Goal: Browse casually

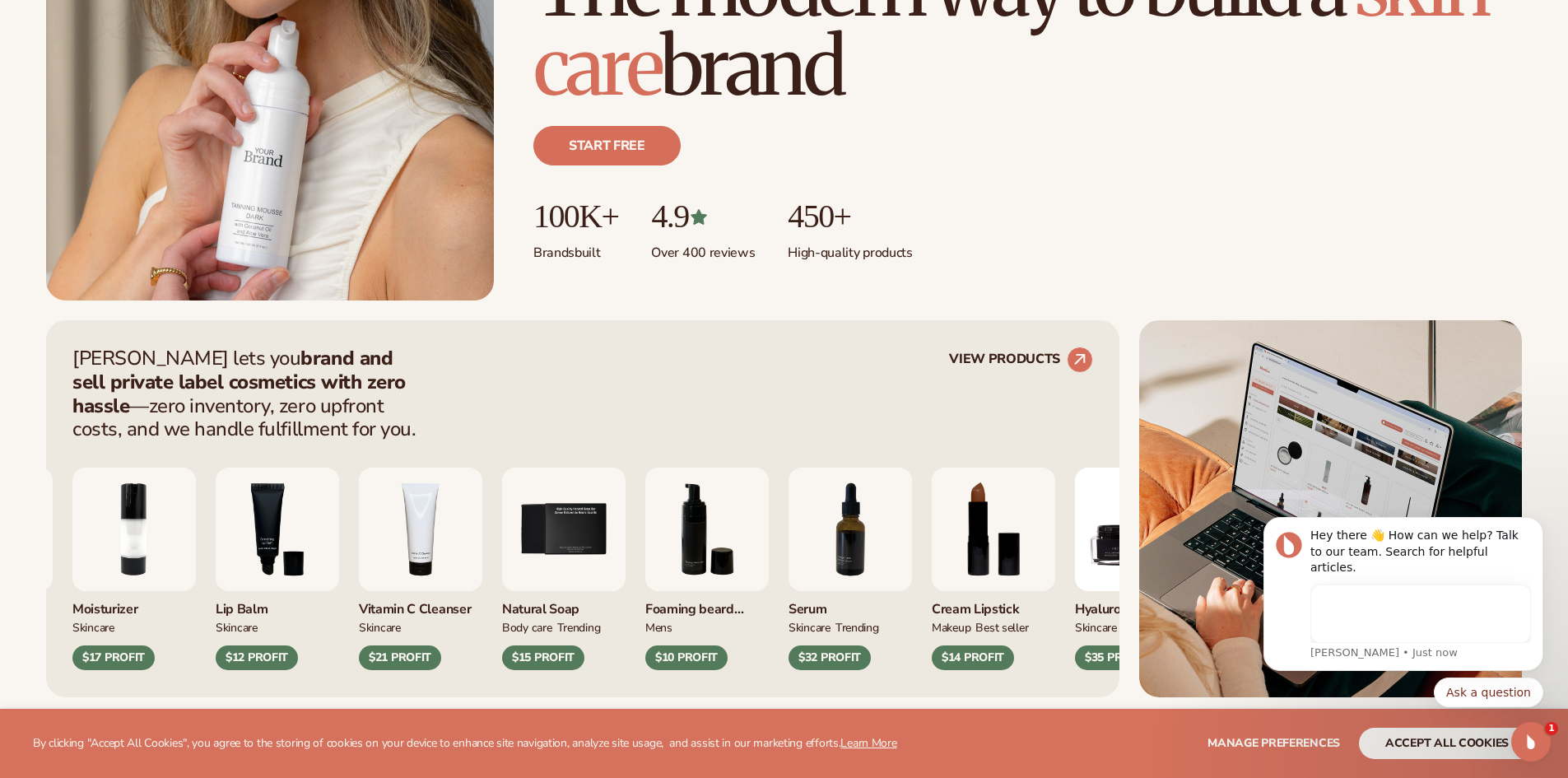
scroll to position [412, 0]
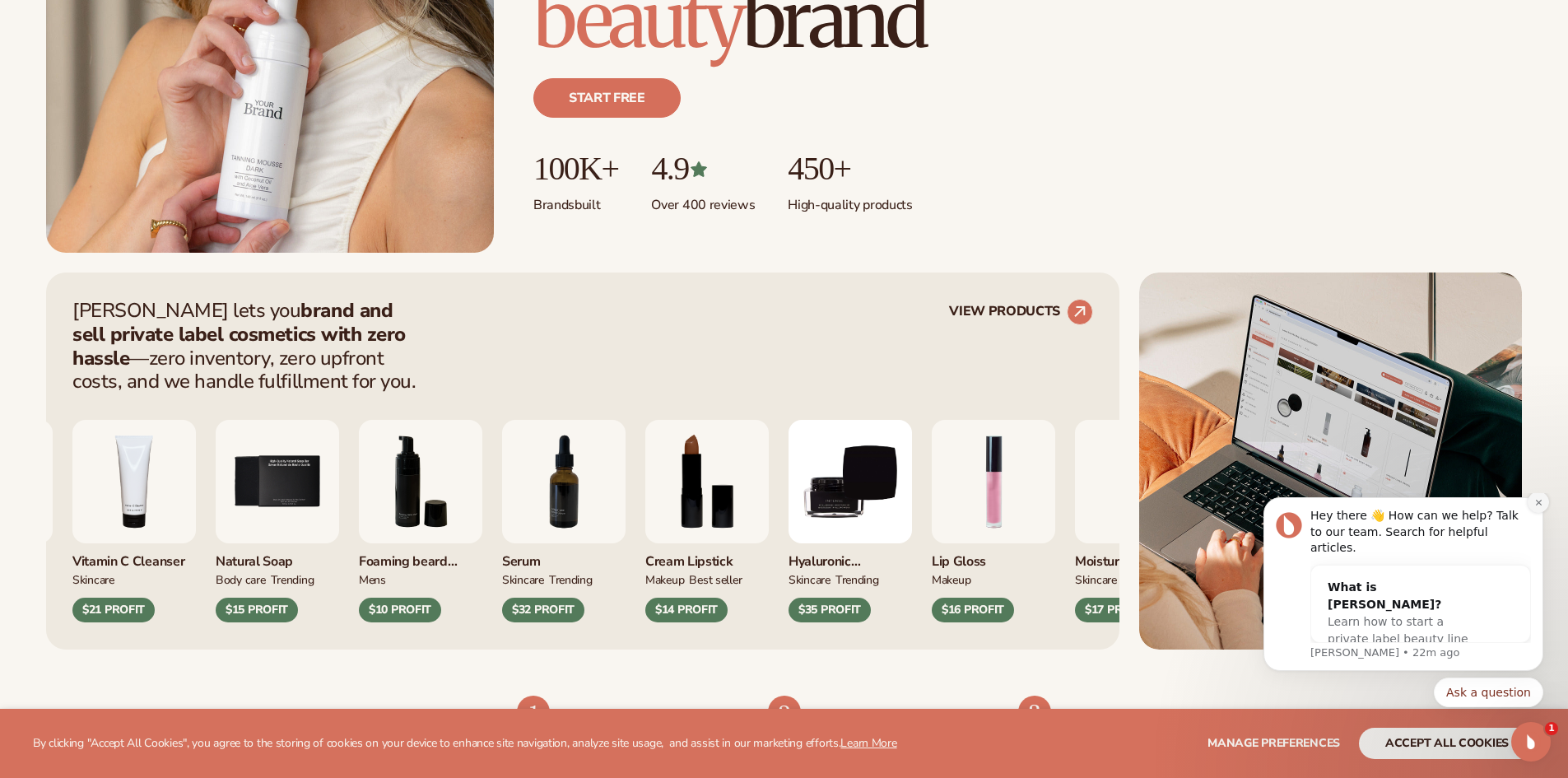
click at [1538, 504] on icon "Dismiss notification" at bounding box center [1538, 501] width 6 height 6
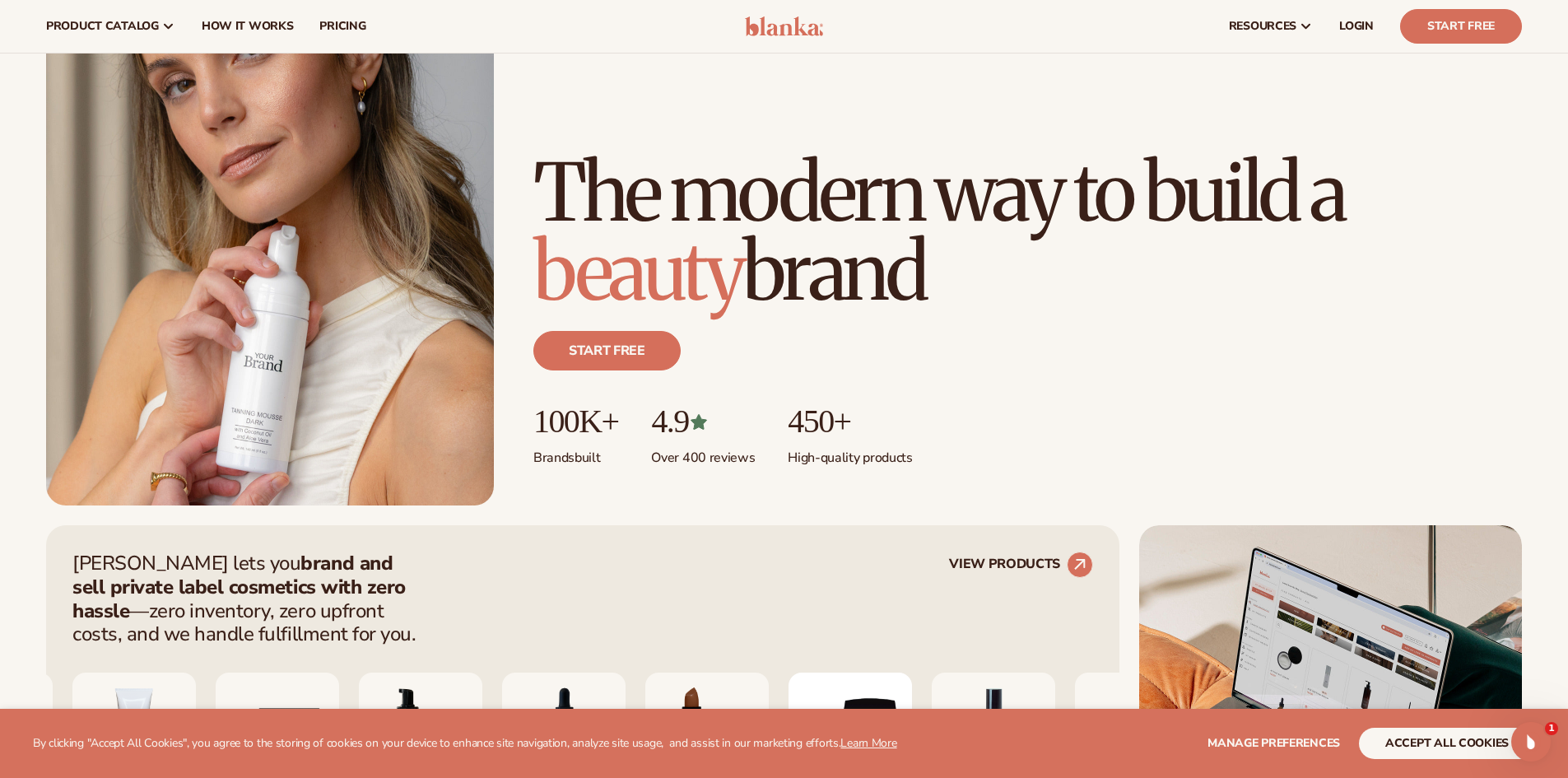
scroll to position [0, 0]
